Goal: Task Accomplishment & Management: Manage account settings

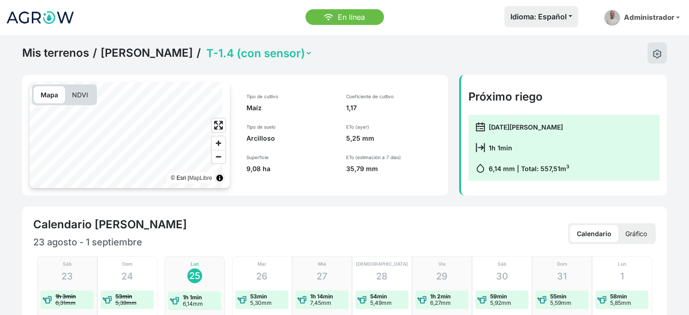
select select "2552"
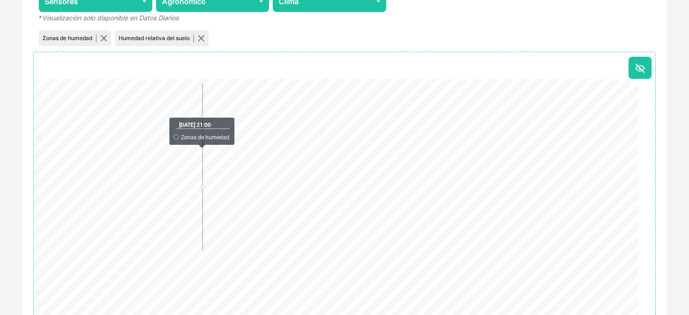
scroll to position [597, 0]
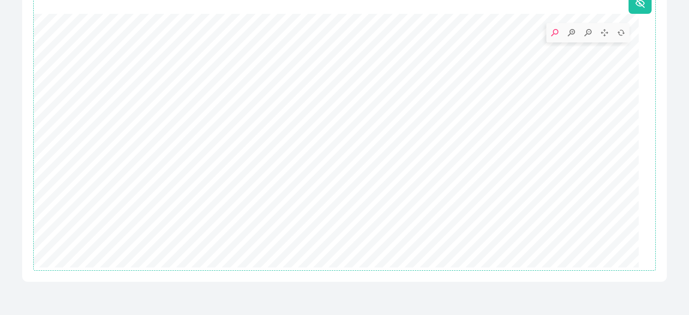
click at [650, 91] on div "Habilitado para el usuario Historial de datos de sensores - Estación NBIoT 8AA6…" at bounding box center [344, 57] width 644 height 447
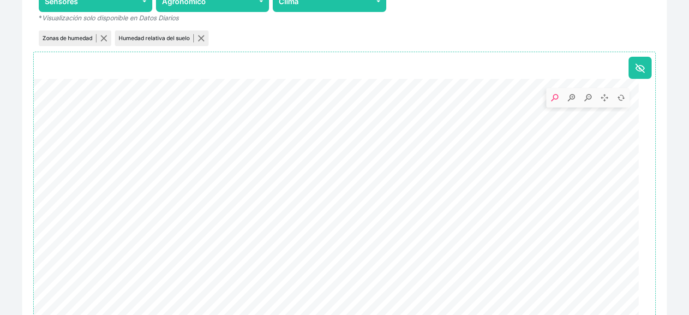
scroll to position [341, 0]
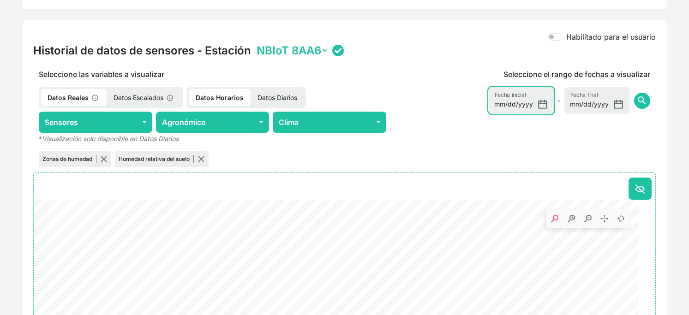
click at [523, 114] on input "[DATE]" at bounding box center [520, 100] width 65 height 27
type input "[DATE]"
click at [636, 106] on span "search" at bounding box center [641, 100] width 11 height 11
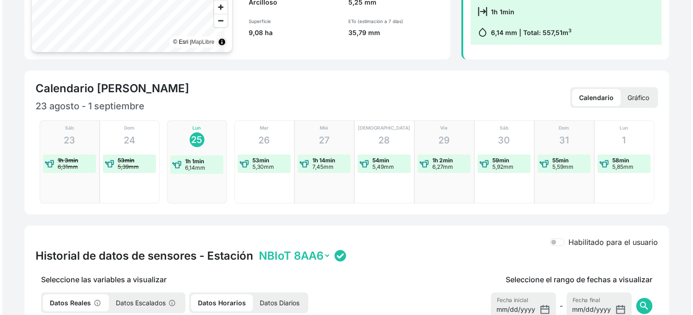
scroll to position [0, 0]
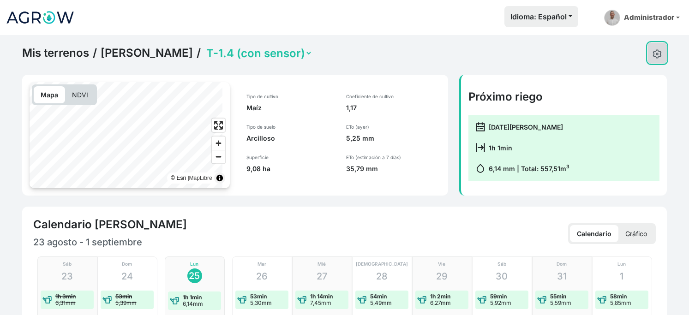
click at [647, 57] on button at bounding box center [656, 52] width 19 height 21
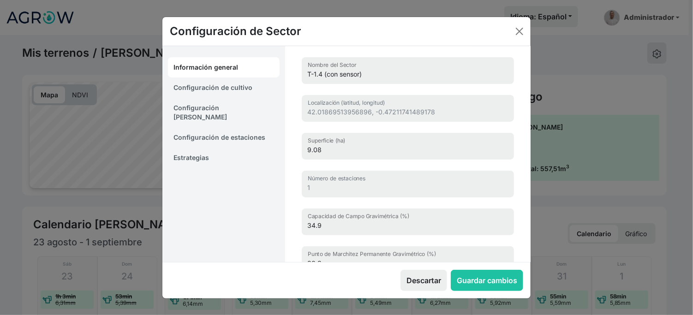
click at [234, 91] on link "Configuración de cultivo" at bounding box center [224, 87] width 112 height 20
select select "16214"
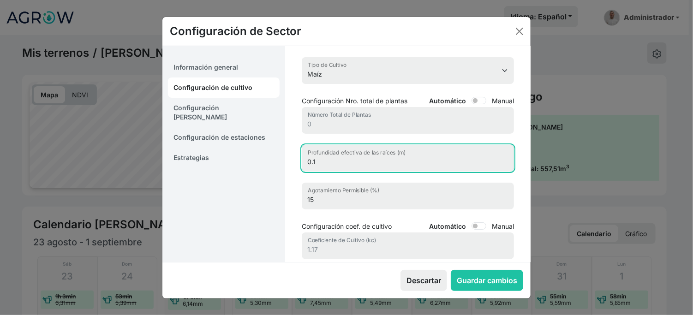
click at [351, 172] on input "0.1" at bounding box center [408, 158] width 212 height 27
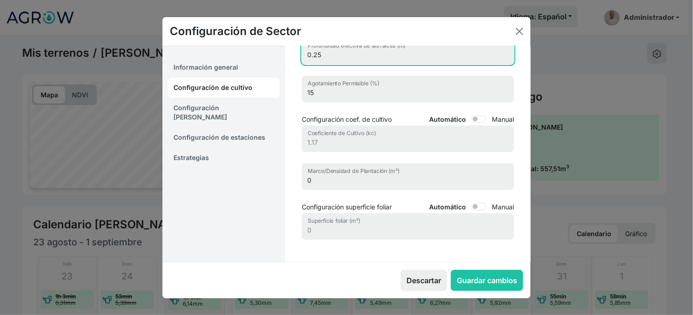
scroll to position [186, 0]
type input "0.25"
click at [220, 113] on link "Configuración [PERSON_NAME]" at bounding box center [224, 113] width 112 height 30
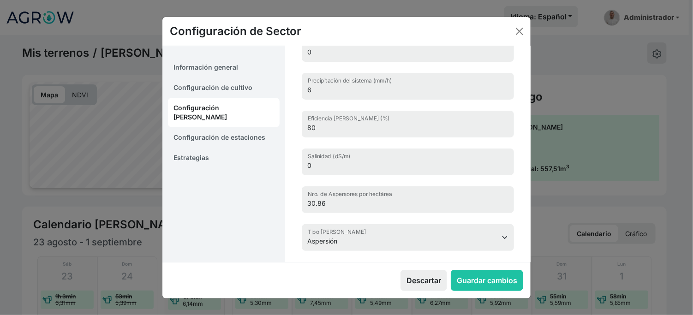
scroll to position [8, 0]
click at [199, 148] on link "Estrategias" at bounding box center [224, 158] width 112 height 20
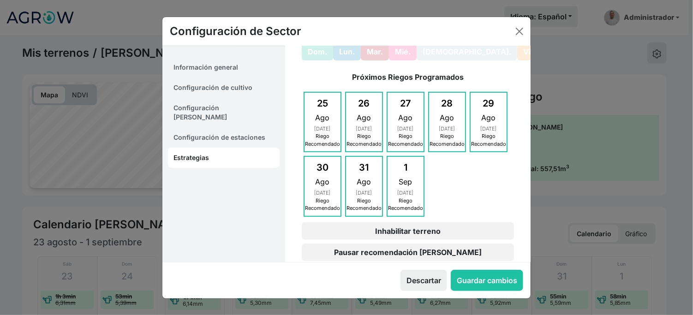
scroll to position [147, 0]
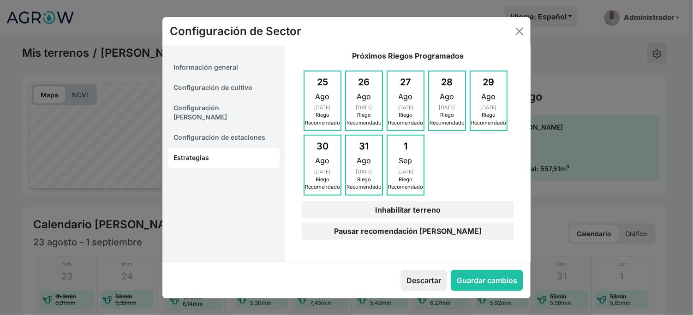
click at [218, 67] on link "Información general" at bounding box center [224, 67] width 112 height 20
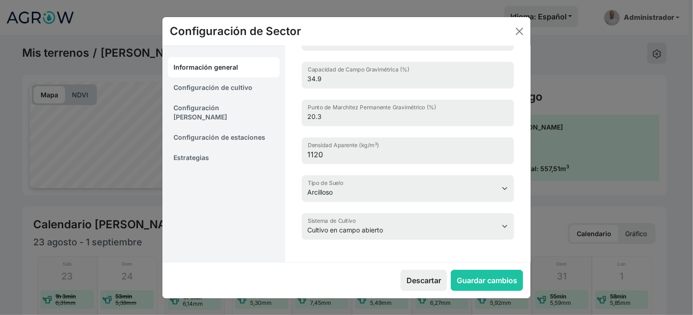
scroll to position [235, 0]
click at [241, 78] on link "Configuración de cultivo" at bounding box center [224, 87] width 112 height 20
select select "16214"
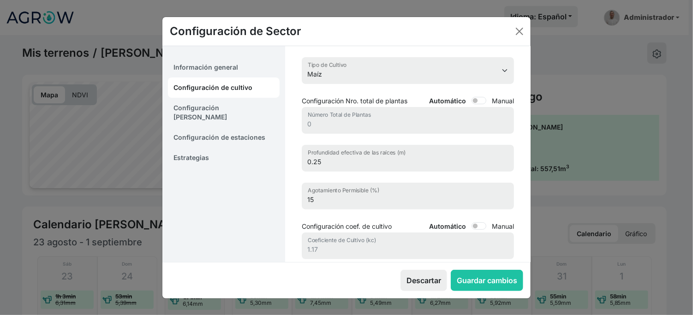
scroll to position [0, 0]
click at [238, 103] on link "Configuración [PERSON_NAME]" at bounding box center [224, 113] width 112 height 30
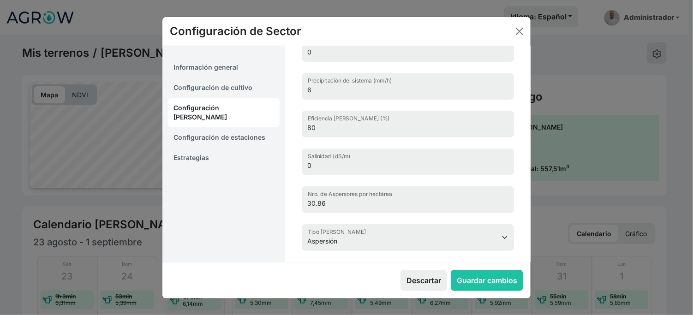
scroll to position [80, 0]
click at [232, 127] on link "Configuración de estaciones" at bounding box center [224, 137] width 112 height 20
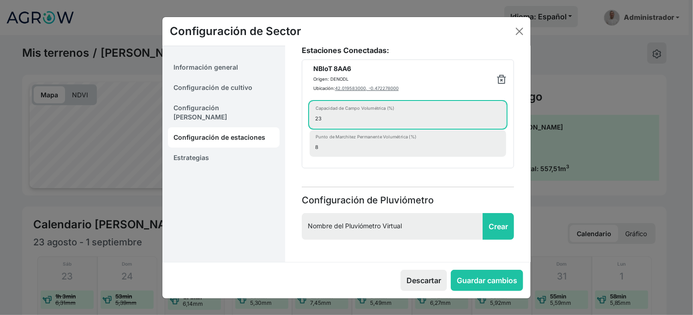
click at [334, 107] on input "23" at bounding box center [407, 114] width 196 height 27
type input "20"
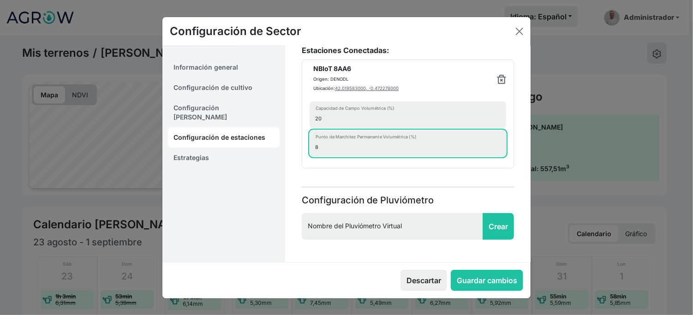
drag, startPoint x: 327, startPoint y: 145, endPoint x: 309, endPoint y: 146, distance: 18.0
click at [309, 146] on li "NBIoT 8AA6 Origen: DENODL Ubicación: 42.019583000, -0.472278000 20 Capacidad de…" at bounding box center [408, 113] width 212 height 109
type input "5"
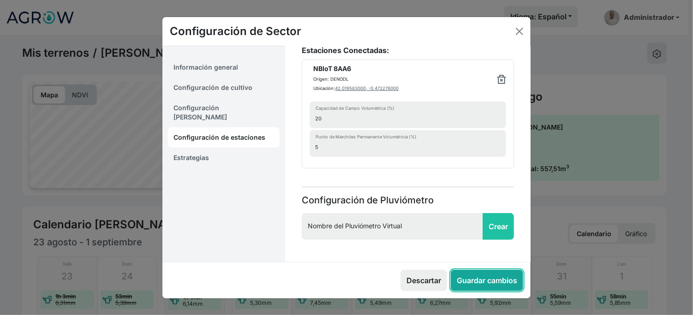
click at [451, 275] on button "Guardar cambios" at bounding box center [487, 280] width 72 height 21
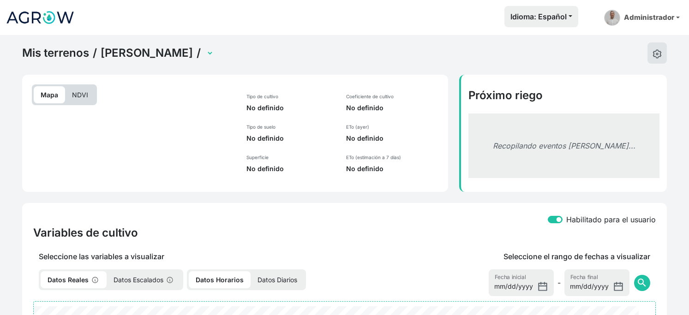
select select "2552"
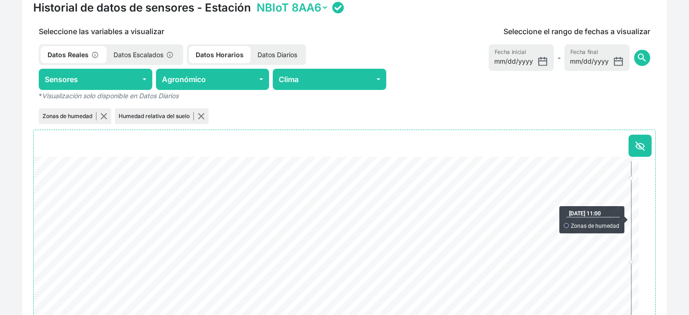
scroll to position [290, 0]
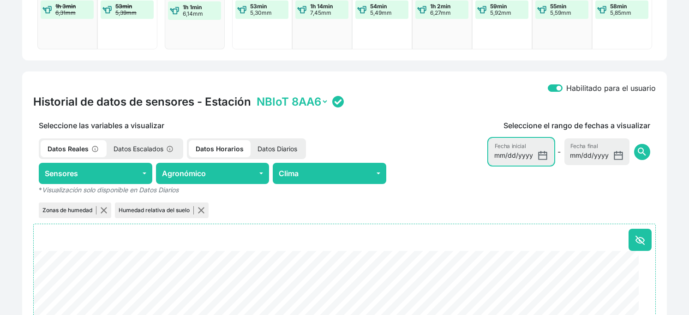
click at [504, 165] on input "[DATE]" at bounding box center [520, 151] width 65 height 27
type input "[DATE]"
click at [636, 157] on span "search" at bounding box center [641, 151] width 11 height 11
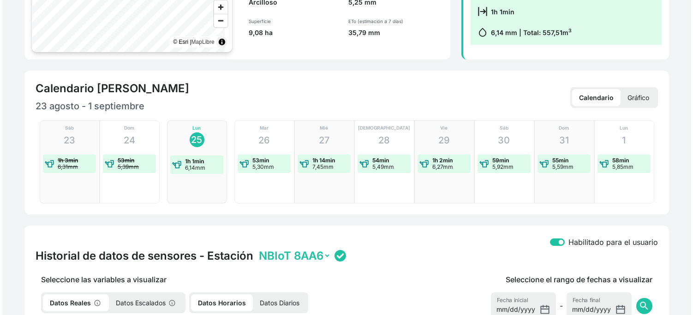
scroll to position [0, 0]
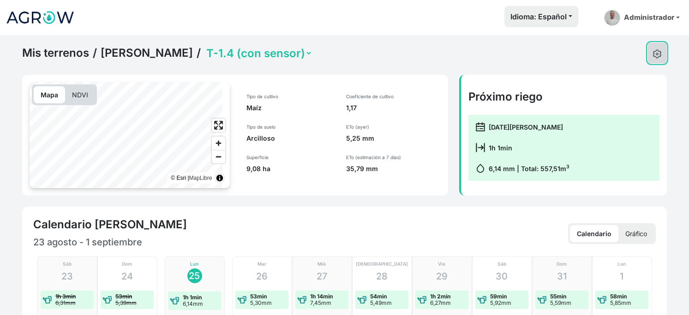
click at [652, 50] on button at bounding box center [656, 52] width 19 height 21
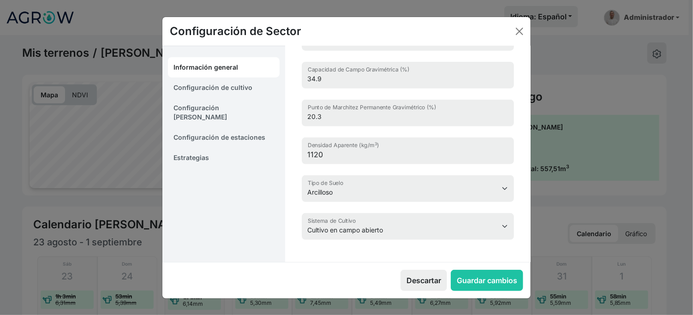
scroll to position [235, 0]
click at [231, 90] on link "Configuración de cultivo" at bounding box center [224, 87] width 112 height 20
select select "16214"
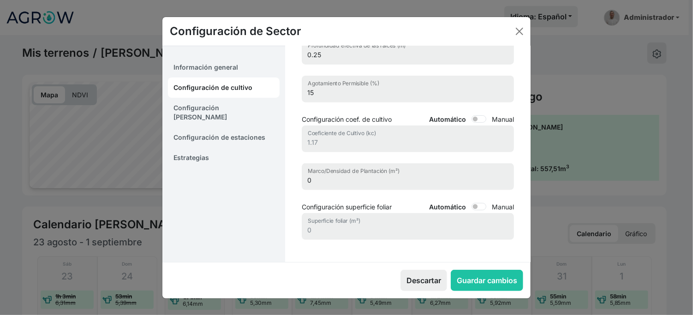
scroll to position [0, 0]
click at [220, 110] on link "Configuración [PERSON_NAME]" at bounding box center [224, 113] width 112 height 30
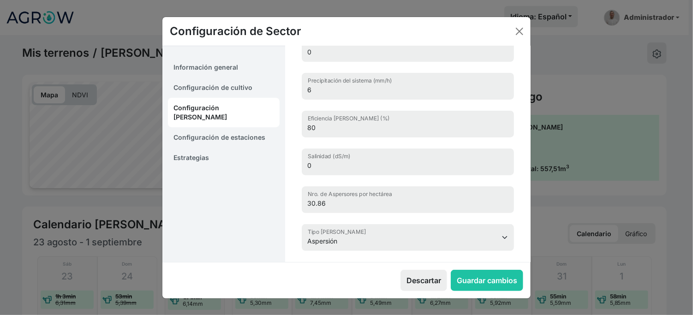
scroll to position [8, 0]
click at [197, 127] on link "Configuración de estaciones" at bounding box center [224, 137] width 112 height 20
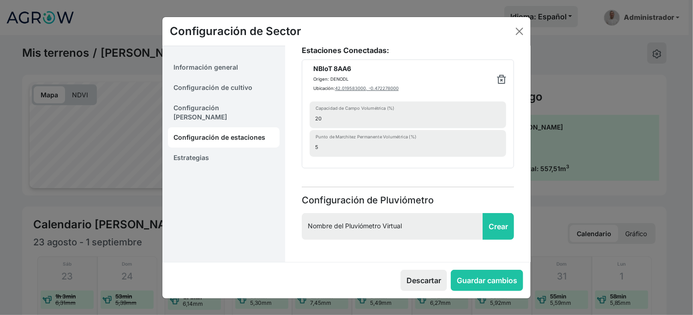
scroll to position [58, 0]
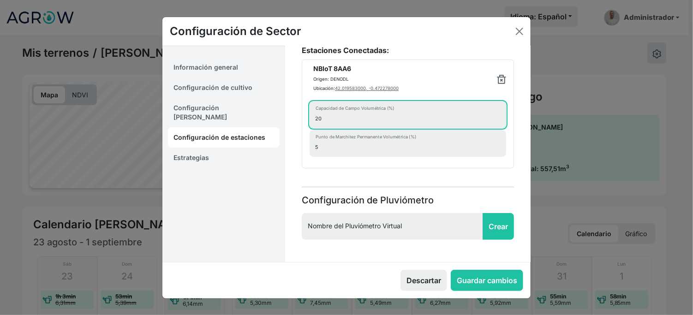
drag, startPoint x: 328, startPoint y: 127, endPoint x: 323, endPoint y: 128, distance: 5.1
click at [323, 128] on input "20" at bounding box center [407, 114] width 196 height 27
type input "22"
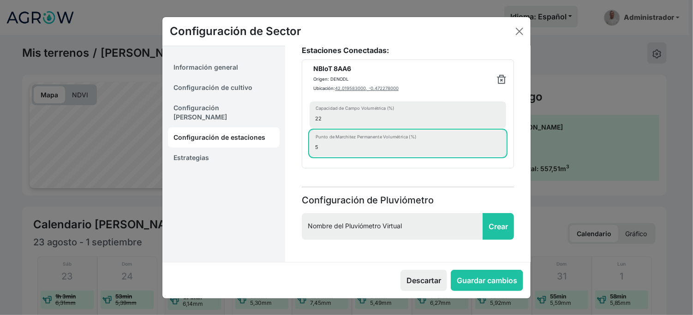
drag, startPoint x: 363, startPoint y: 169, endPoint x: 309, endPoint y: 170, distance: 54.4
click at [309, 168] on li "NBIoT 8AA6 Origen: DENODL Ubicación: 42.019583000, -0.472278000 22 Capacidad de…" at bounding box center [408, 113] width 212 height 109
type input "7"
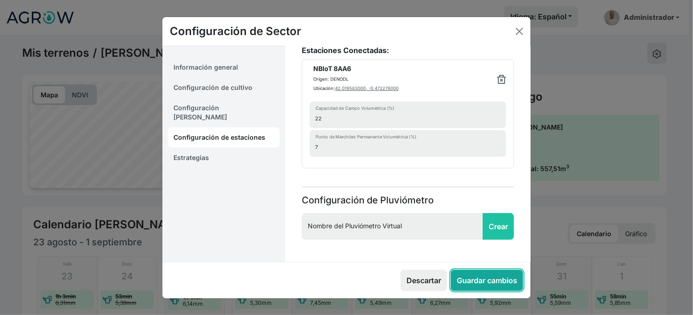
click at [489, 270] on button "Guardar cambios" at bounding box center [487, 280] width 72 height 21
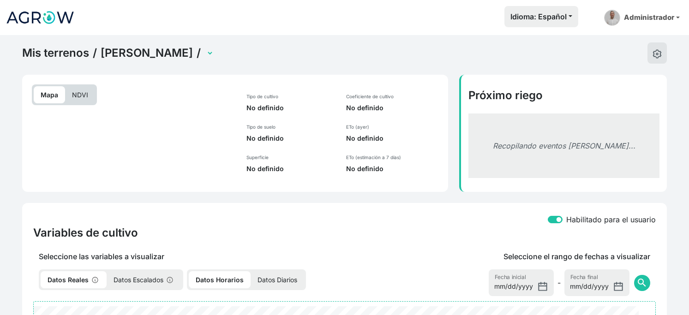
select select "2552"
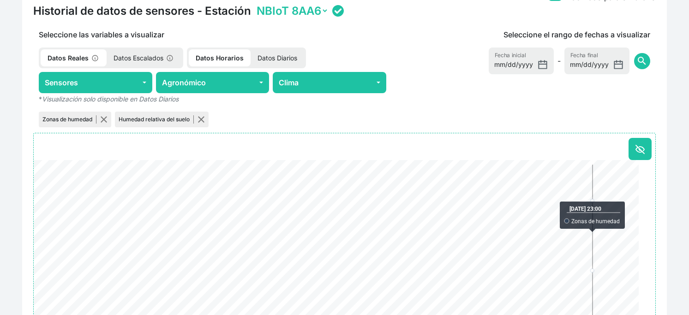
scroll to position [341, 0]
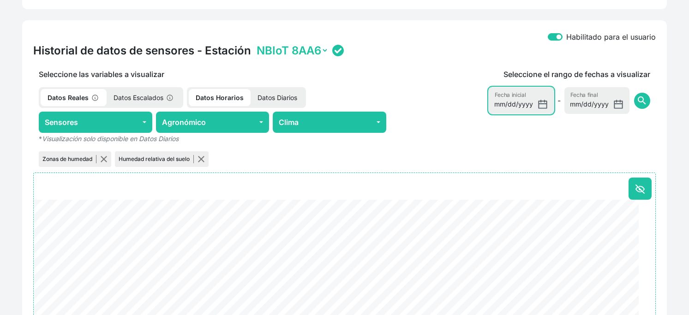
click at [488, 114] on input "[DATE]" at bounding box center [520, 100] width 65 height 27
type input "[DATE]"
click at [636, 106] on span "search" at bounding box center [641, 100] width 11 height 11
click at [676, 160] on div "Mis terrenos / [PERSON_NAME] - Sangarrén / T 2.4 T 3.4 T 4.4 T-1.4 (con sensor)…" at bounding box center [344, 97] width 689 height 807
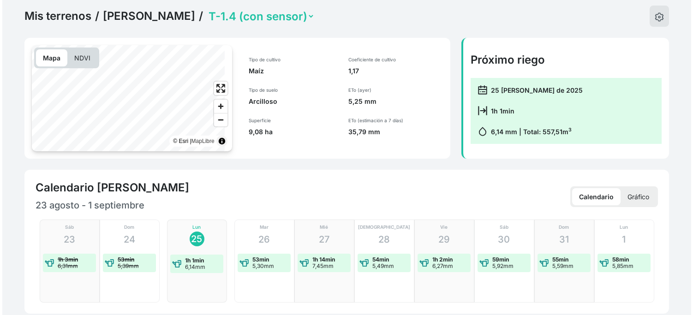
scroll to position [0, 0]
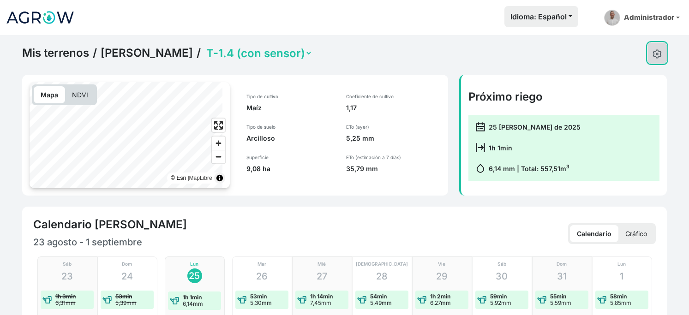
click at [652, 56] on img at bounding box center [656, 53] width 9 height 9
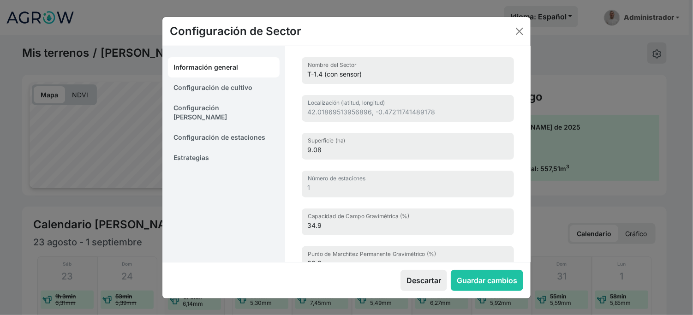
click at [207, 136] on link "Configuración de estaciones" at bounding box center [224, 137] width 112 height 20
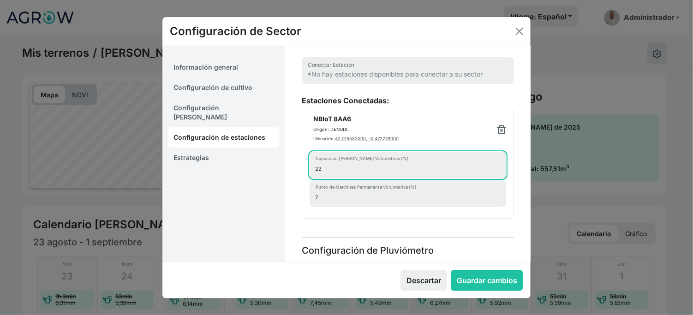
click at [348, 178] on input "22" at bounding box center [407, 165] width 196 height 27
type input "23"
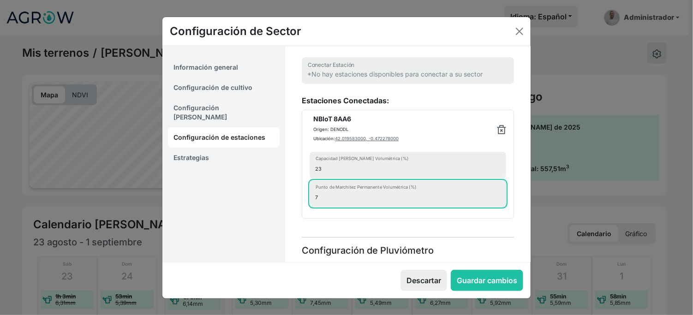
drag, startPoint x: 347, startPoint y: 233, endPoint x: 323, endPoint y: 233, distance: 24.4
click at [323, 207] on input "7" at bounding box center [407, 193] width 196 height 27
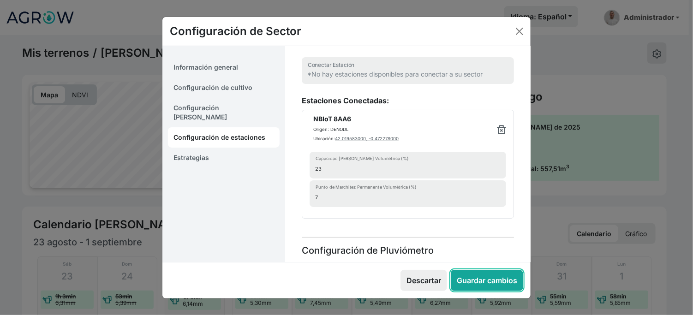
click at [469, 291] on button "Guardar cambios" at bounding box center [487, 280] width 72 height 21
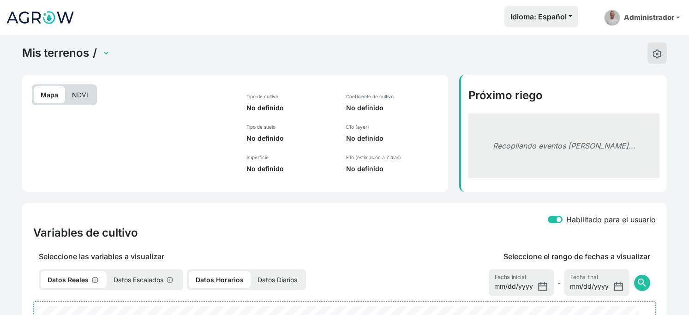
select select "2552"
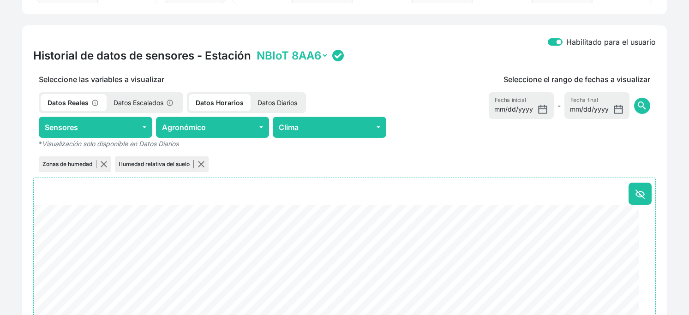
scroll to position [358, 0]
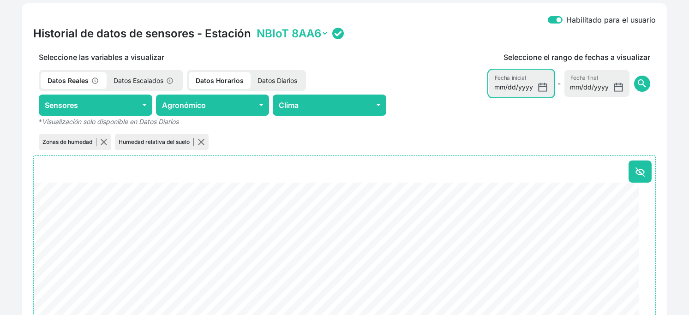
click at [488, 97] on input "[DATE]" at bounding box center [520, 83] width 65 height 27
type input "[DATE]"
click at [564, 97] on input "[DATE]" at bounding box center [596, 83] width 65 height 27
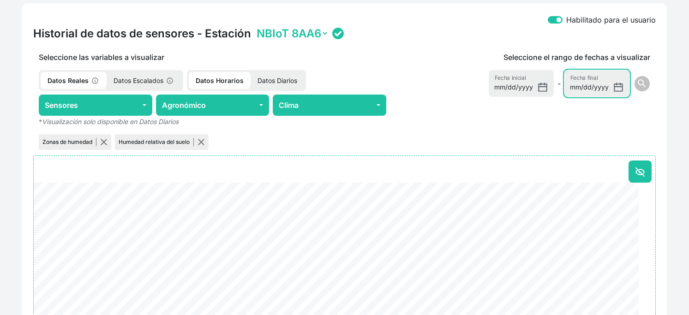
type input "2025-08-14"
click at [636, 89] on span "search" at bounding box center [641, 83] width 11 height 11
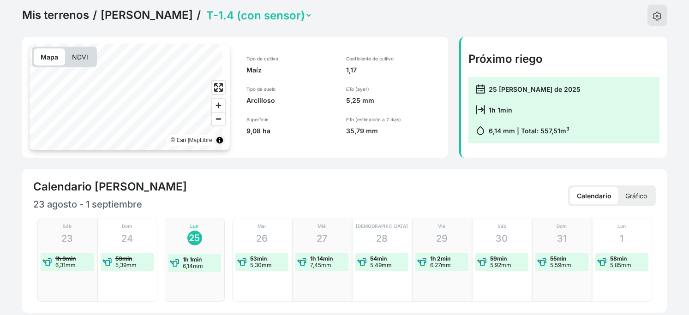
scroll to position [0, 0]
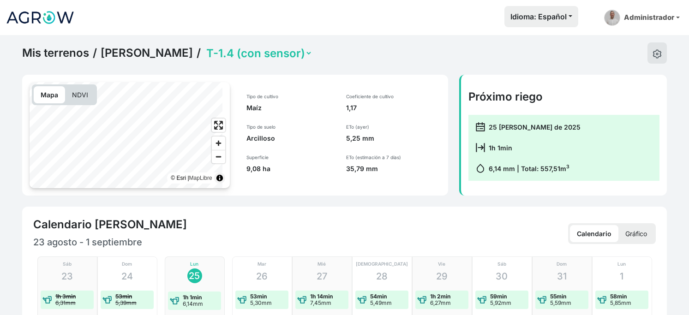
click at [75, 55] on link "Mis terrenos" at bounding box center [55, 53] width 67 height 14
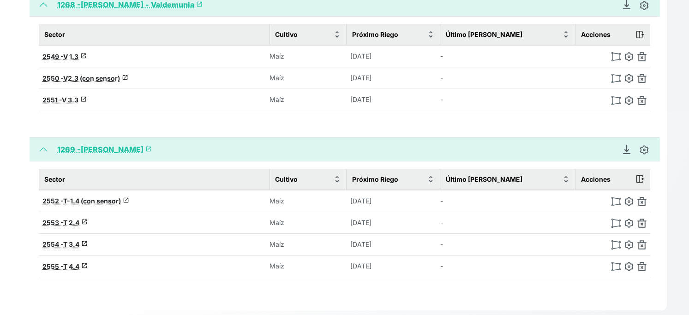
scroll to position [205, 0]
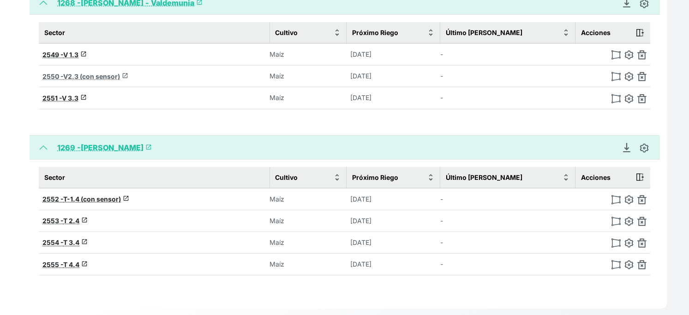
click at [114, 80] on span "V2.3 (con sensor)" at bounding box center [91, 76] width 57 height 8
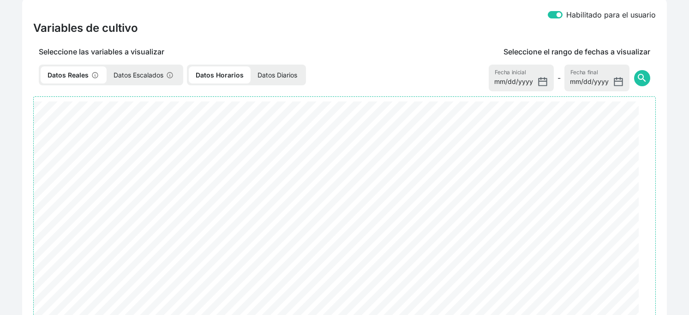
select select "2550"
